Goal: Information Seeking & Learning: Learn about a topic

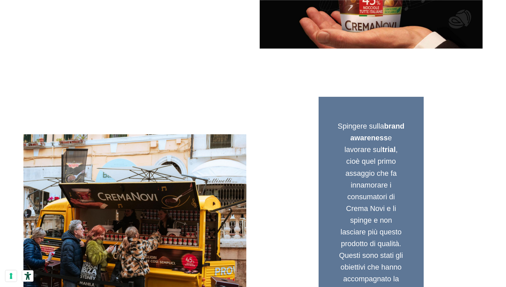
scroll to position [726, 0]
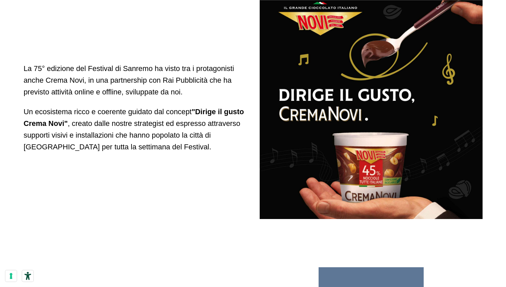
scroll to position [555, 0]
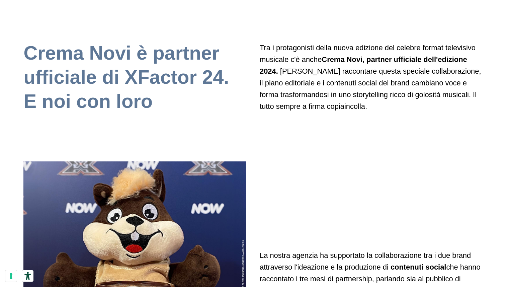
scroll to position [1723, 0]
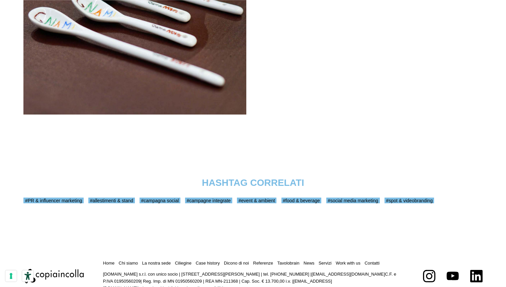
scroll to position [6264, 0]
